Goal: Task Accomplishment & Management: Manage account settings

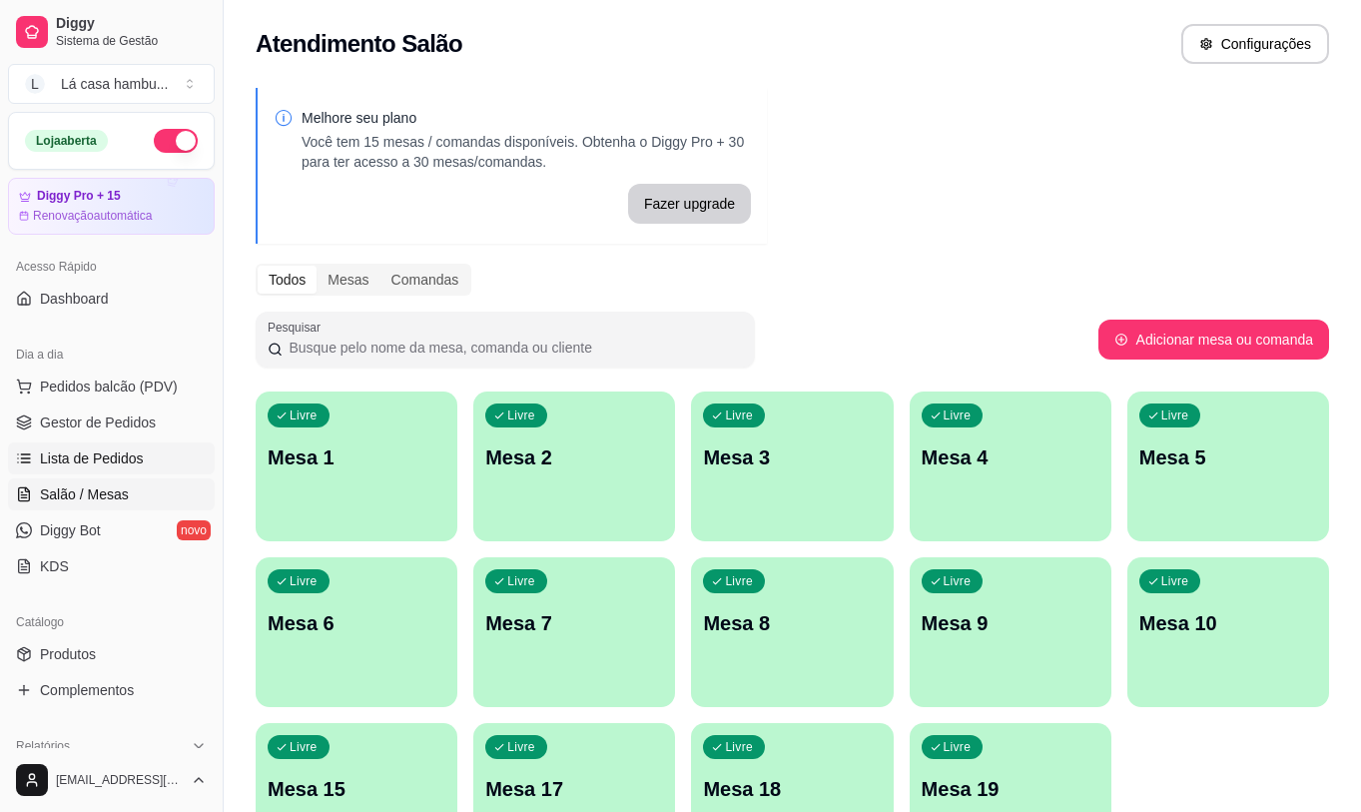
click at [127, 451] on span "Lista de Pedidos" at bounding box center [92, 458] width 104 height 20
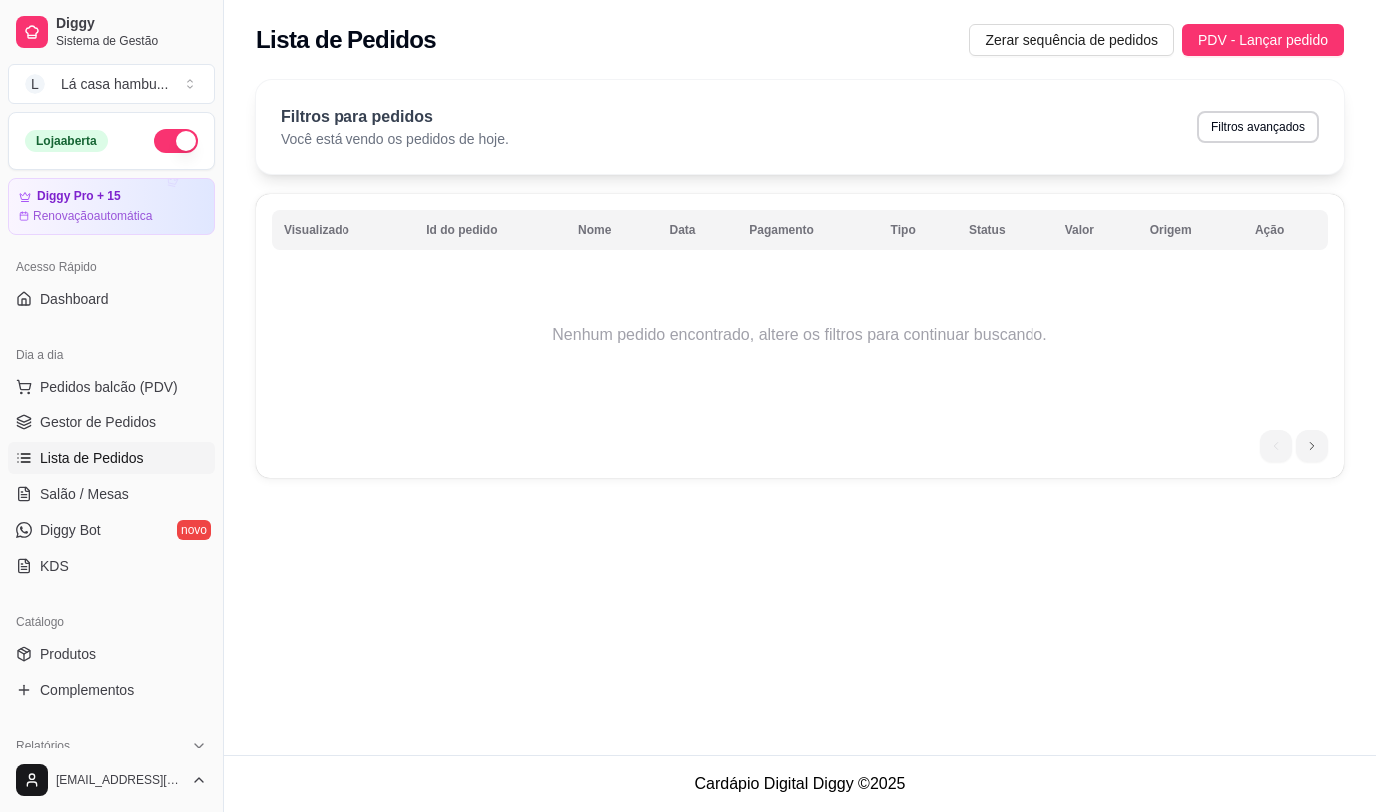
click at [165, 142] on button "button" at bounding box center [176, 141] width 44 height 24
click at [161, 133] on button "button" at bounding box center [176, 141] width 44 height 24
click at [112, 668] on link "Produtos" at bounding box center [111, 654] width 207 height 32
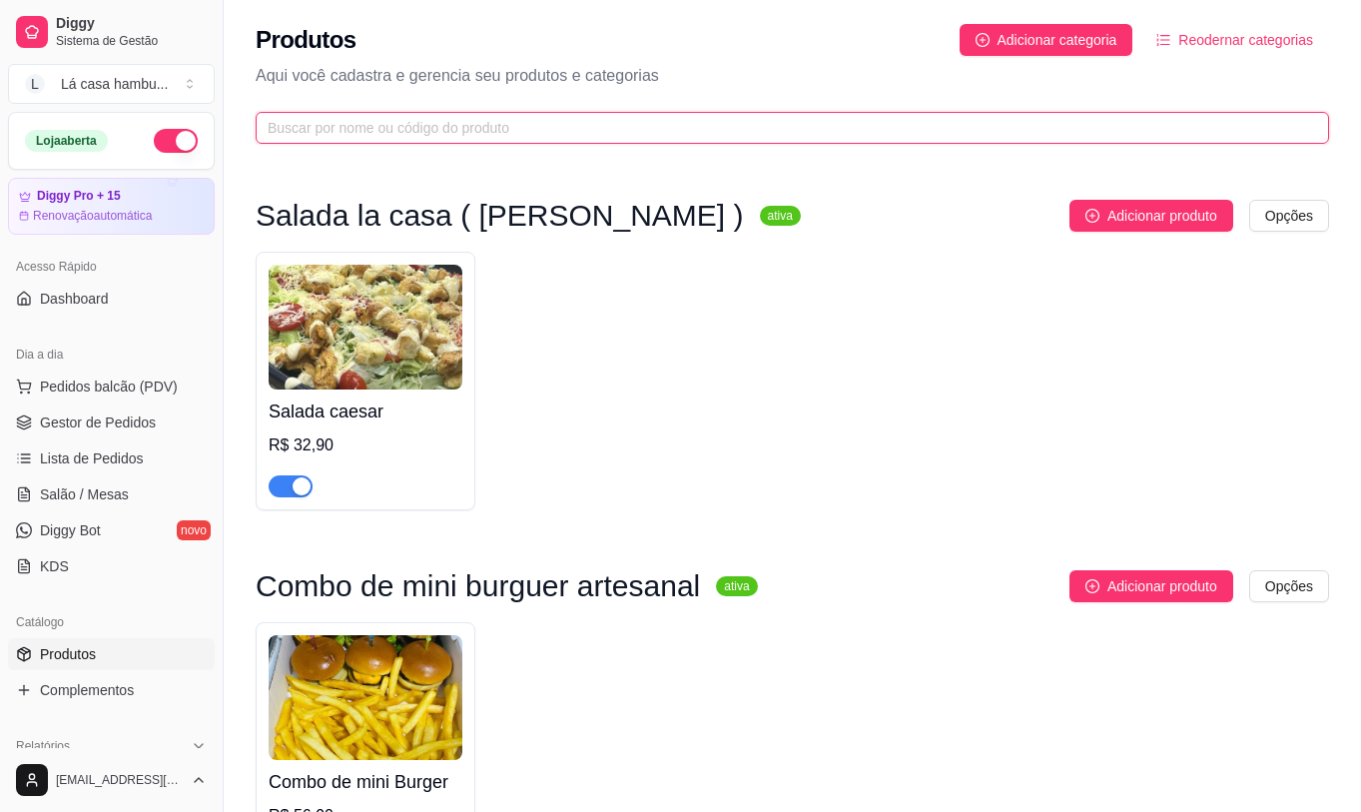
click at [513, 138] on input "text" at bounding box center [784, 128] width 1033 height 22
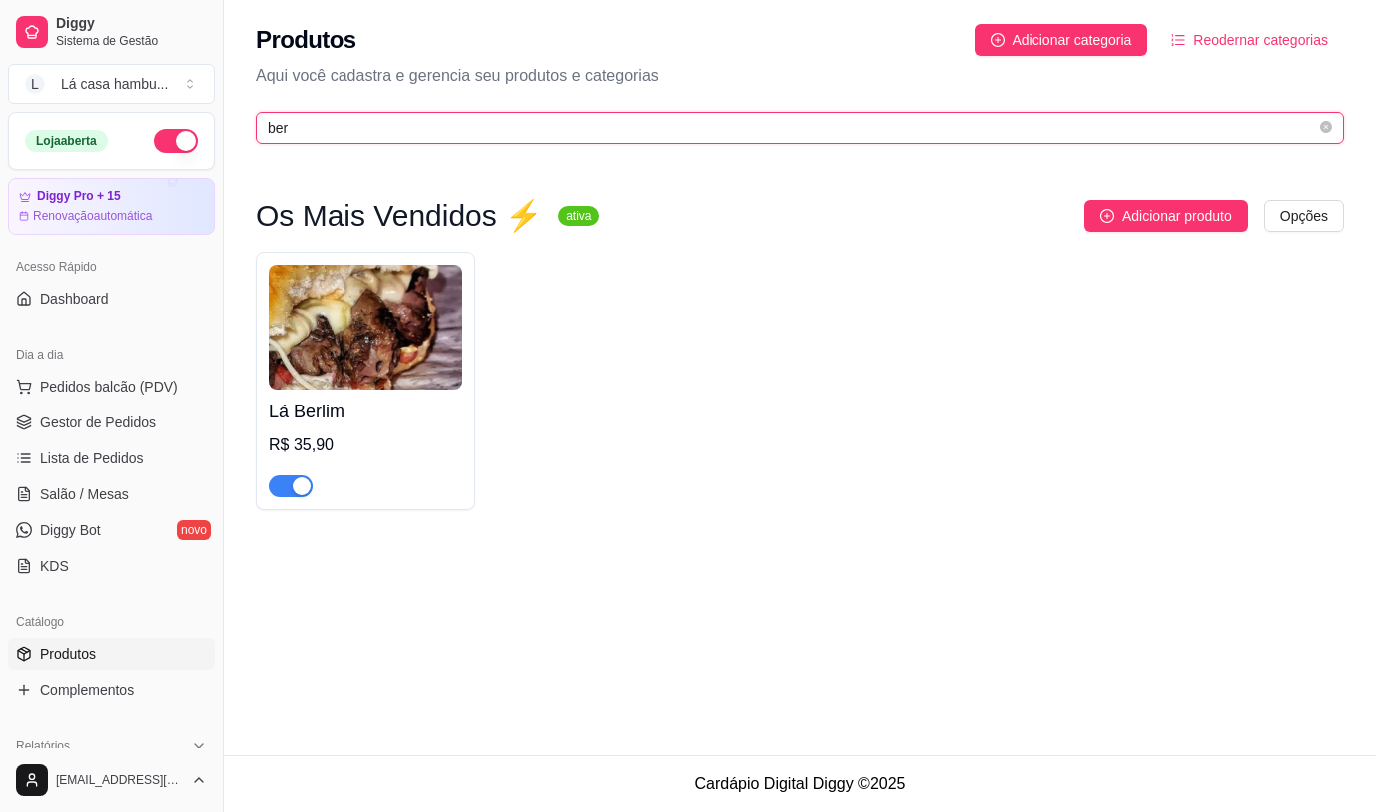
type input "ber"
click at [300, 483] on div "button" at bounding box center [302, 486] width 18 height 18
click at [89, 480] on link "Salão / Mesas" at bounding box center [111, 494] width 207 height 32
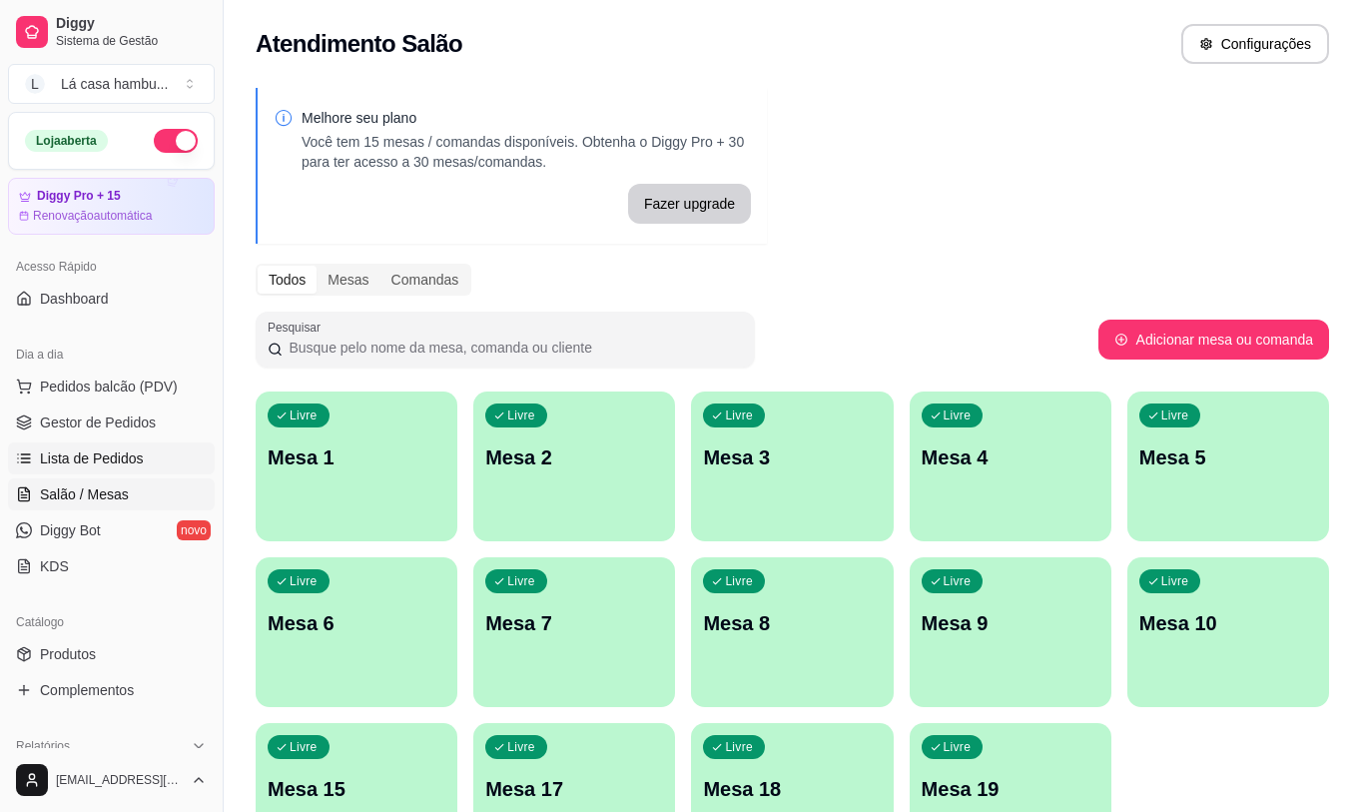
click at [132, 443] on link "Lista de Pedidos" at bounding box center [111, 458] width 207 height 32
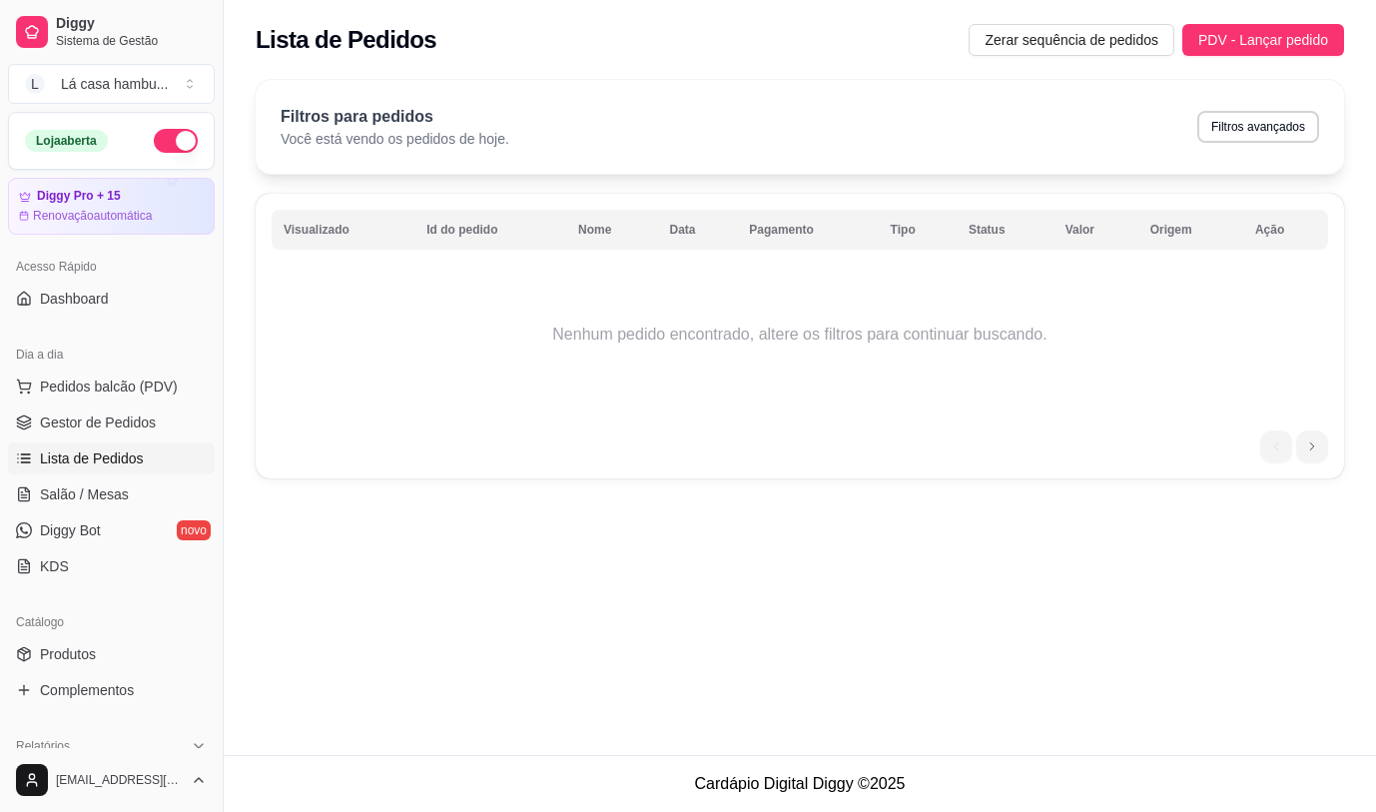
click at [893, 616] on div "Lista de Pedidos Zerar sequência de pedidos PDV - Lançar pedido Filtros para pe…" at bounding box center [800, 377] width 1152 height 755
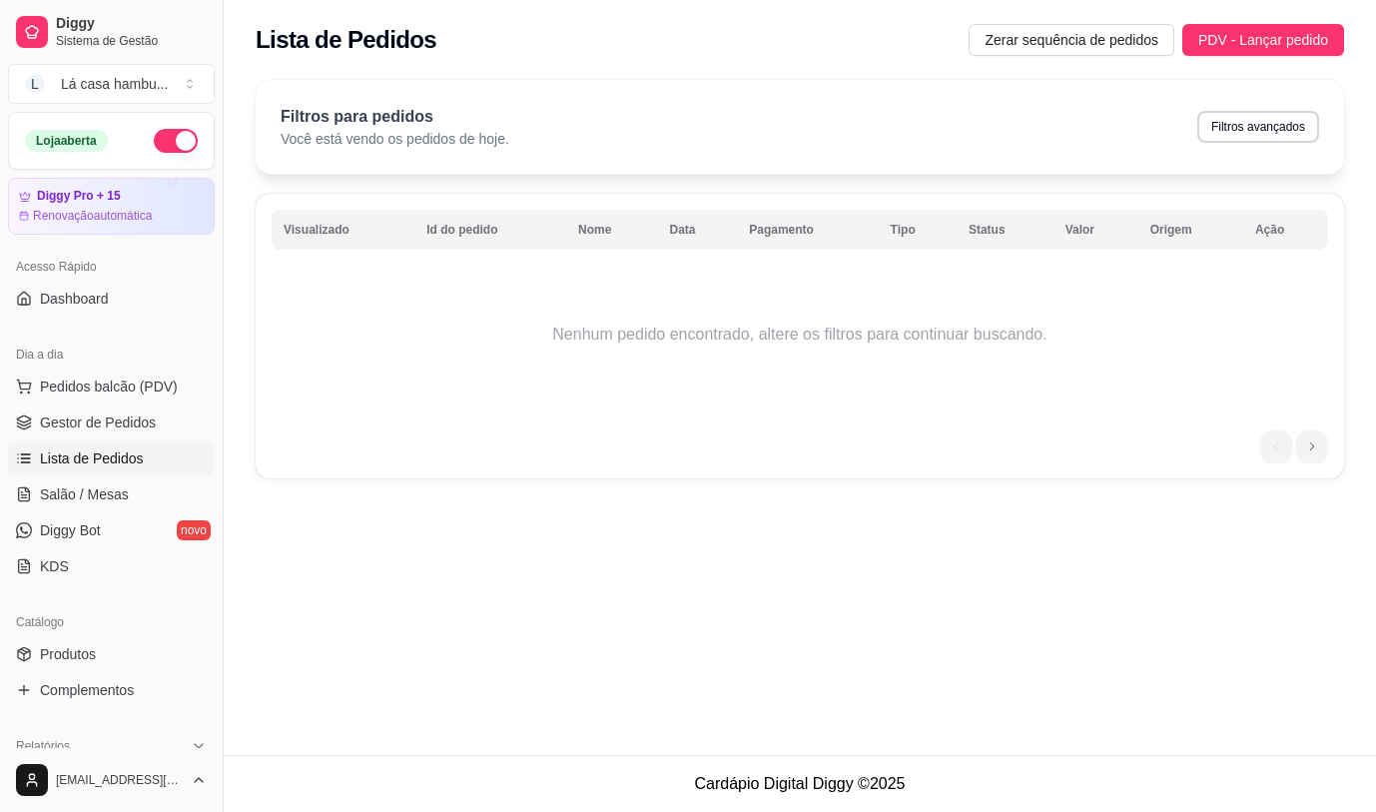
click at [1061, 518] on div "Lista de Pedidos Zerar sequência de pedidos PDV - Lançar pedido Filtros para pe…" at bounding box center [800, 377] width 1152 height 755
